Goal: Task Accomplishment & Management: Manage account settings

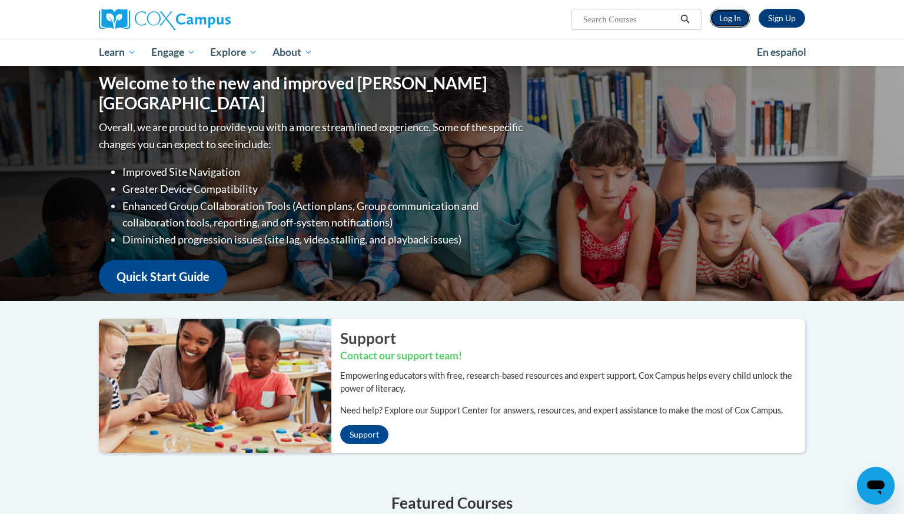
click at [735, 20] on link "Log In" at bounding box center [730, 18] width 41 height 19
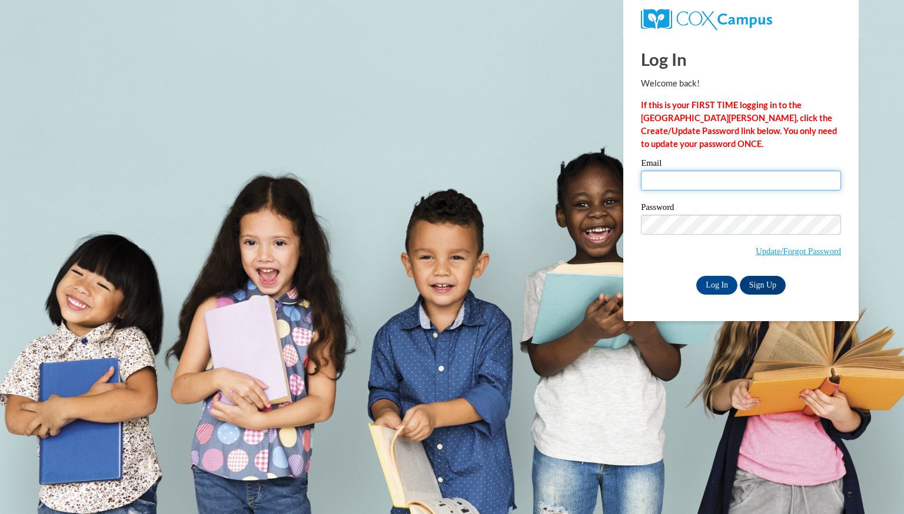
click at [686, 184] on input "Email" at bounding box center [741, 181] width 200 height 20
type input "[EMAIL_ADDRESS][DOMAIN_NAME]"
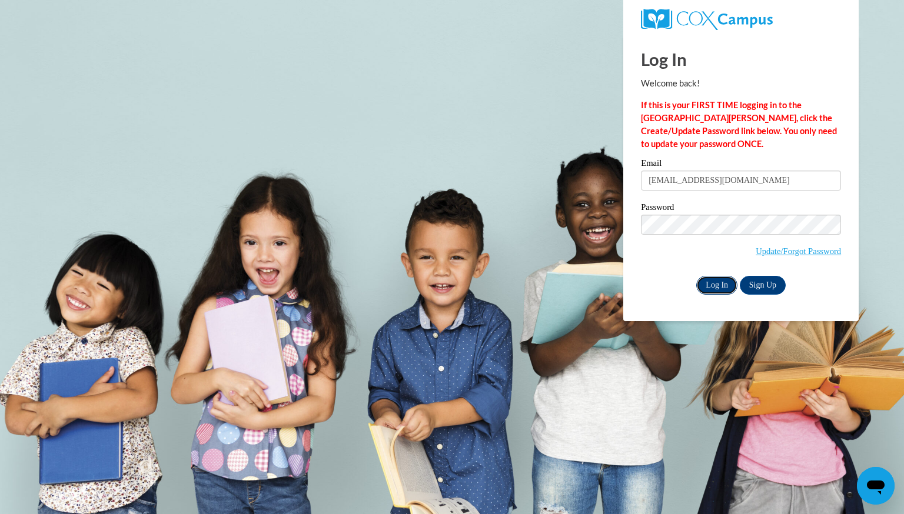
click at [728, 284] on input "Log In" at bounding box center [716, 285] width 41 height 19
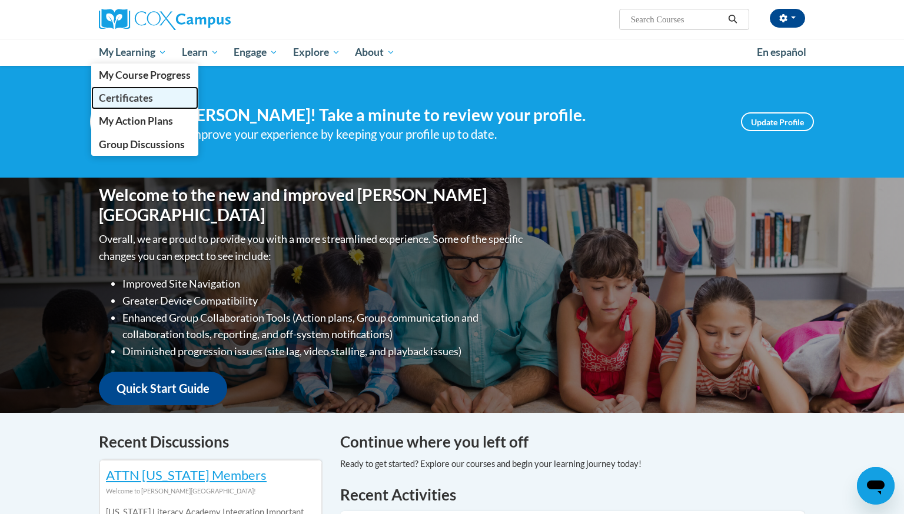
click at [137, 97] on span "Certificates" at bounding box center [126, 98] width 54 height 12
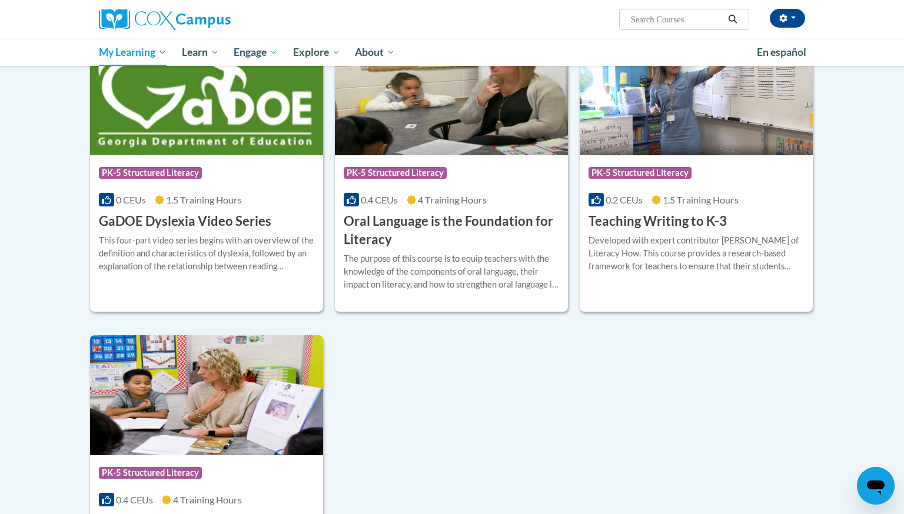
scroll to position [251, 0]
